Goal: Information Seeking & Learning: Find specific fact

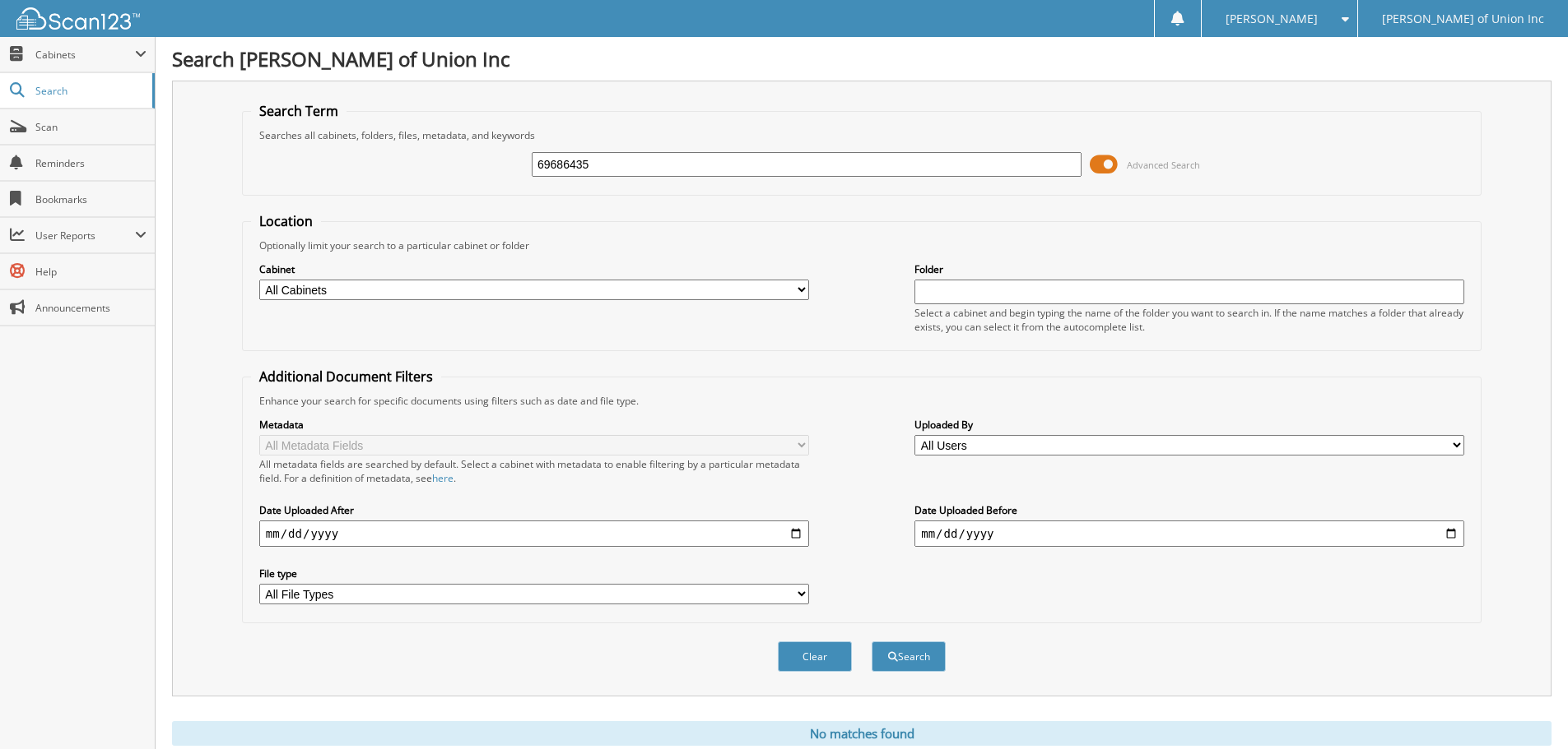
select select
click at [621, 152] on input "69686435" at bounding box center [806, 164] width 550 height 25
type input "6"
type input "686435"
click at [872, 641] on button "Search" at bounding box center [909, 656] width 74 height 30
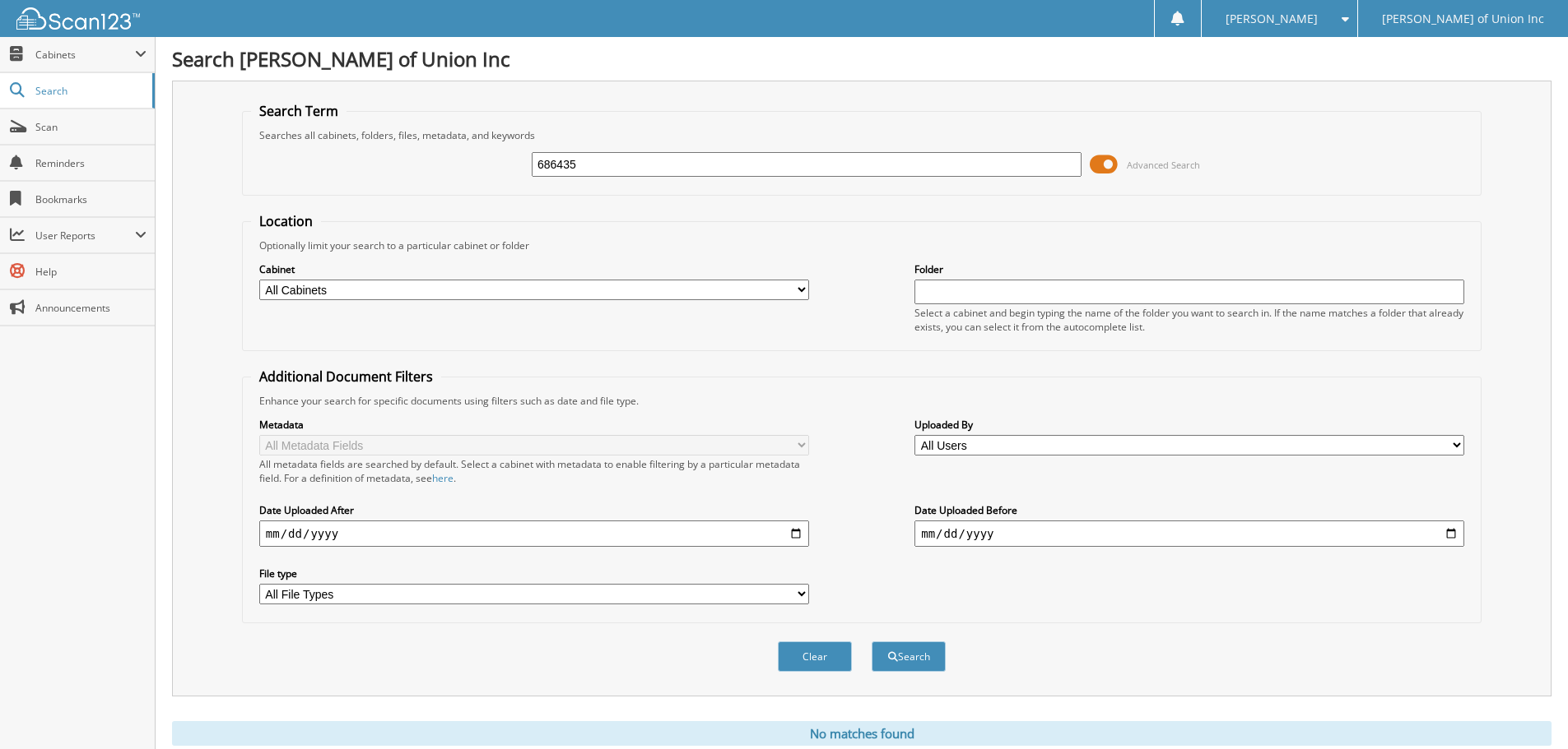
click at [538, 283] on select "All Cabinets ACCOUNTS PAYABLE CAR DEALS CASHIER REPORTS EMPLOYEE HANDBOOK FORMS…" at bounding box center [534, 290] width 550 height 20
select select "1850"
click at [260, 280] on select "All Cabinets ACCOUNTS PAYABLE CAR DEALS CASHIER REPORTS EMPLOYEE HANDBOOK FORMS…" at bounding box center [534, 290] width 550 height 20
click at [929, 653] on button "Search" at bounding box center [909, 656] width 74 height 30
click at [46, 126] on span "Scan" at bounding box center [90, 127] width 111 height 14
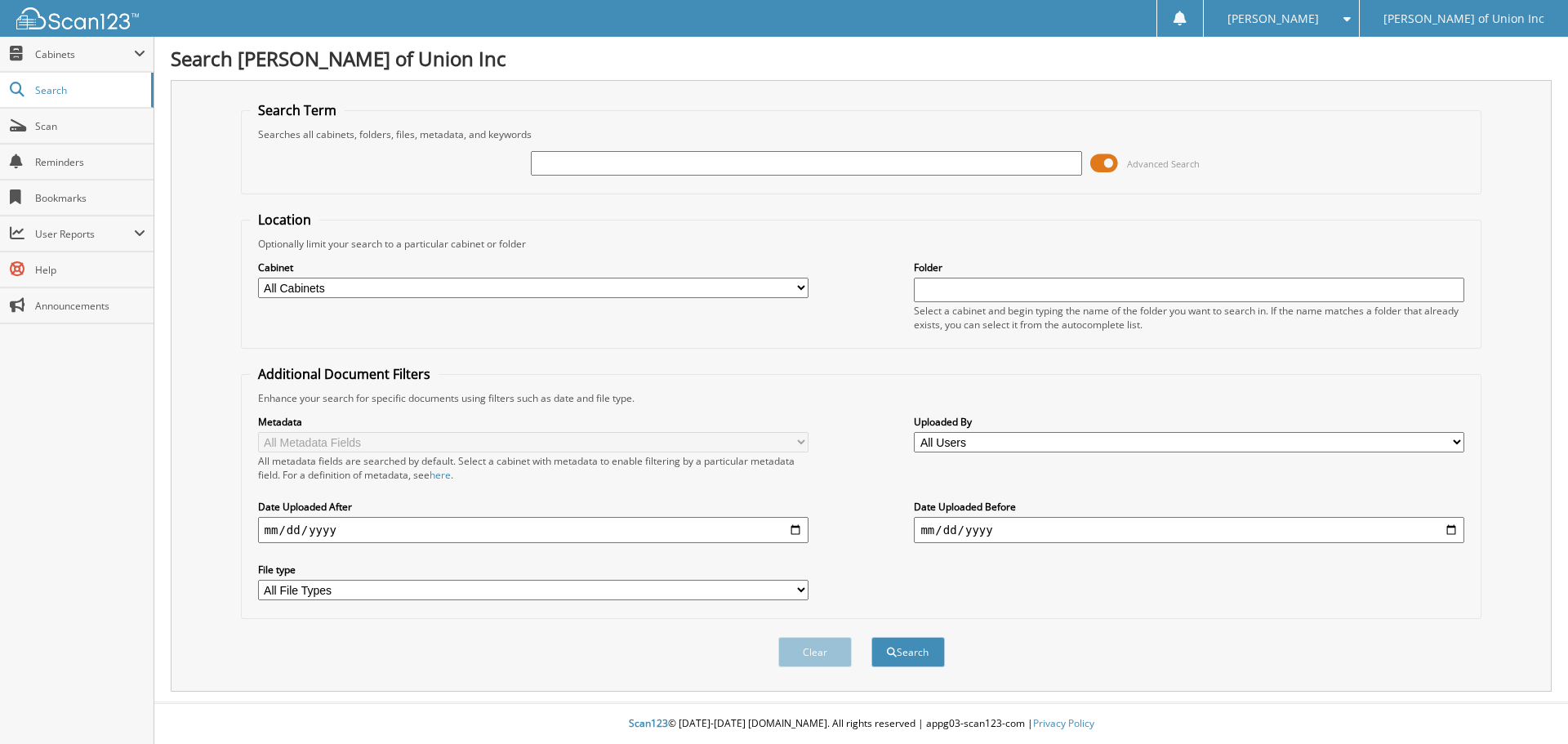
click at [544, 165] on input "text" at bounding box center [806, 163] width 550 height 25
type input "686435"
click at [872, 637] on button "Search" at bounding box center [908, 652] width 73 height 30
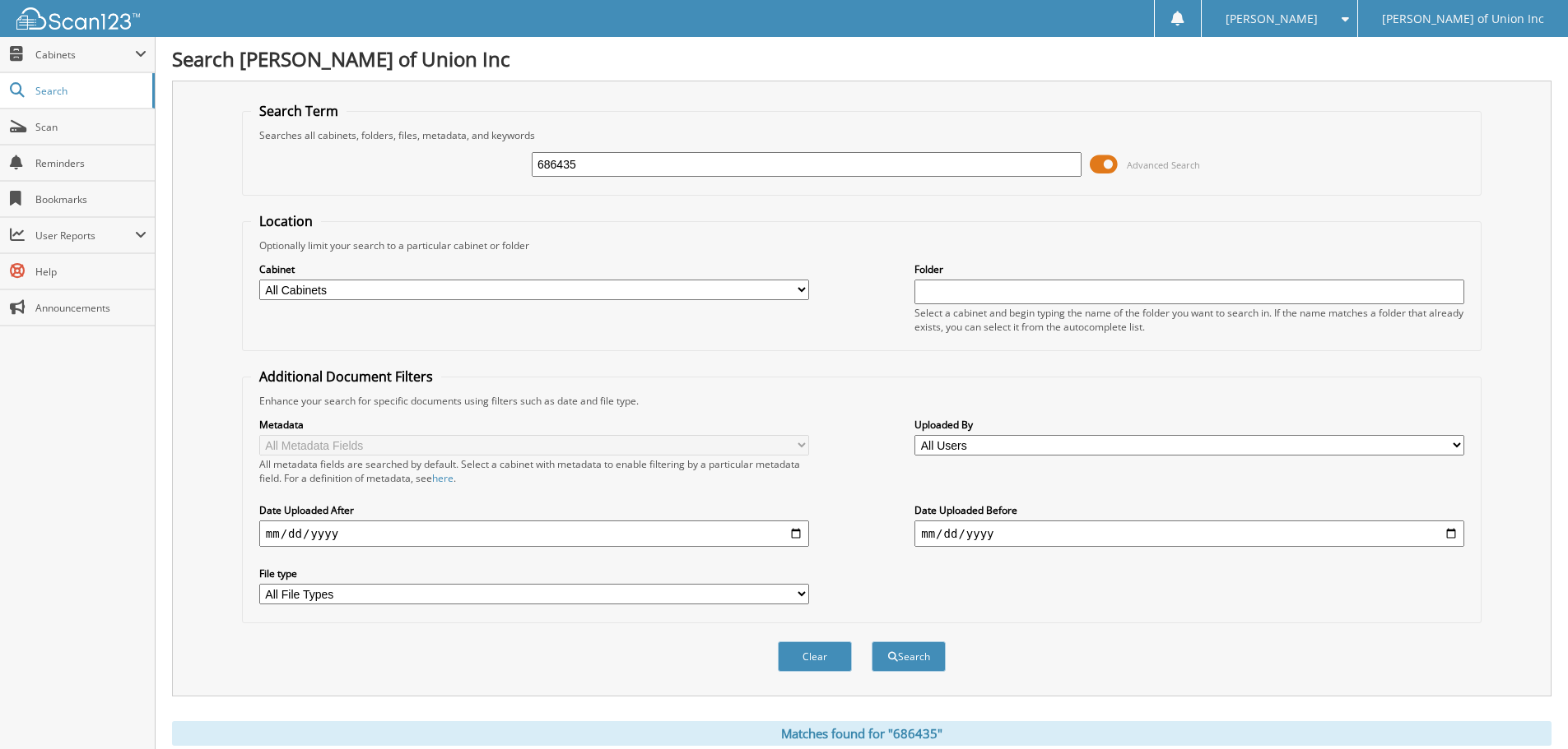
click at [746, 284] on select "All Cabinets ACCOUNTS PAYABLE CAR DEALS CASHIER REPORTS EMPLOYEE HANDBOOK FORMS…" at bounding box center [534, 290] width 550 height 20
select select "1850"
click at [260, 280] on select "All Cabinets ACCOUNTS PAYABLE CAR DEALS CASHIER REPORTS EMPLOYEE HANDBOOK FORMS…" at bounding box center [534, 290] width 550 height 20
click at [914, 654] on button "Search" at bounding box center [909, 656] width 74 height 30
click at [603, 148] on div "686435 Advanced Search" at bounding box center [862, 165] width 1221 height 44
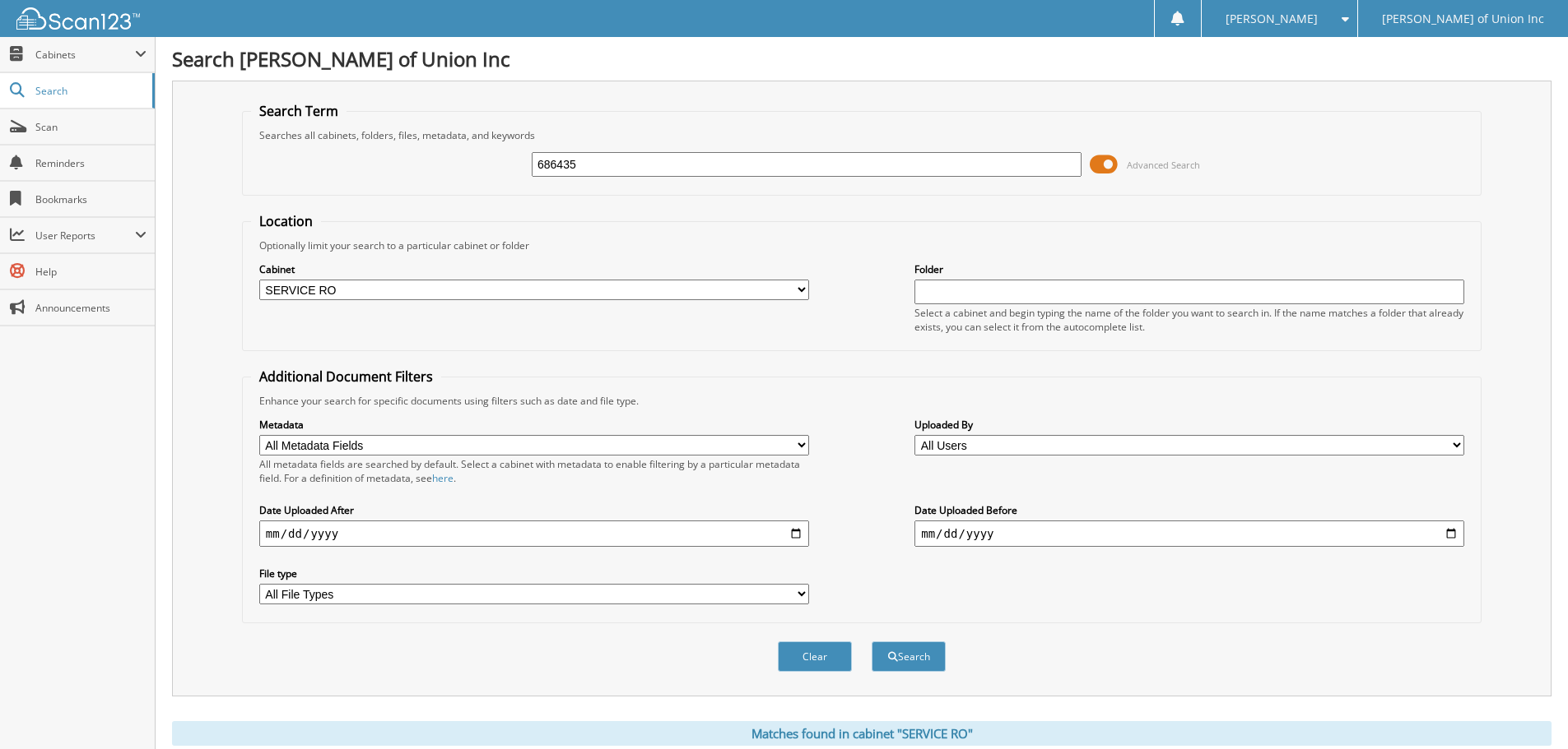
click at [612, 170] on input "686435" at bounding box center [806, 164] width 550 height 25
type input "686381"
click at [911, 660] on button "Search" at bounding box center [909, 656] width 74 height 30
click at [49, 121] on span "Scan" at bounding box center [90, 127] width 111 height 14
